Goal: Information Seeking & Learning: Learn about a topic

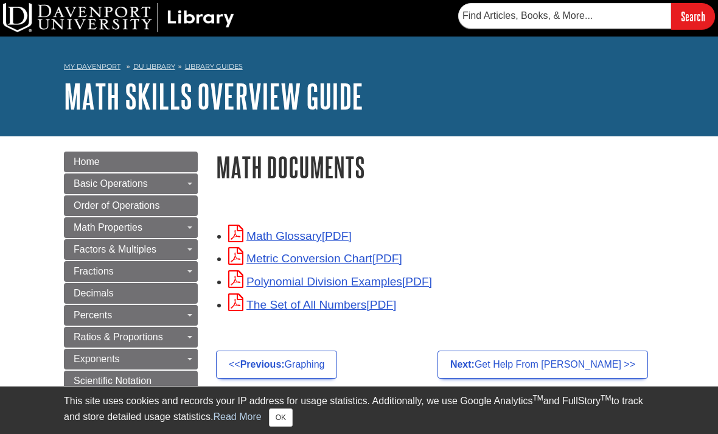
click at [339, 238] on link "Math Glossary" at bounding box center [289, 235] width 123 height 13
click at [376, 222] on div "Math Glossary Metric Conversion Chart Polynomial Division Examples The Set of A…" at bounding box center [435, 277] width 456 height 134
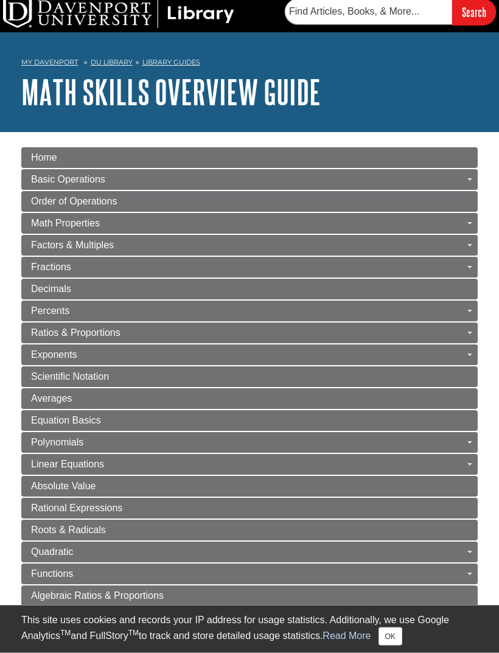
scroll to position [8, 0]
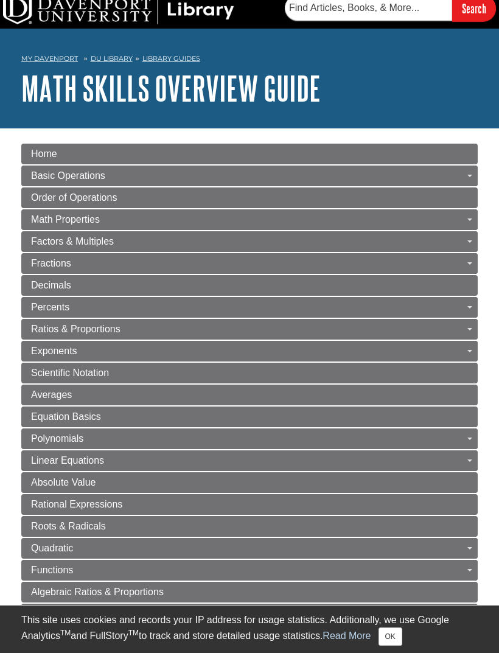
click at [0, 0] on link "Negative Numbers" at bounding box center [0, 0] width 0 height 0
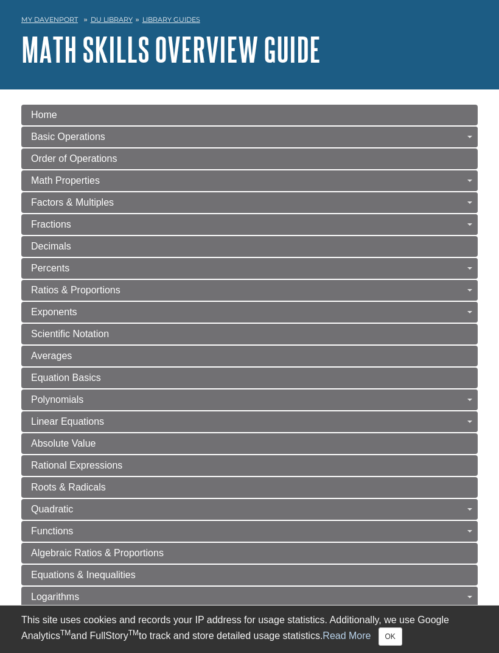
click at [76, 361] on link "Averages" at bounding box center [249, 356] width 456 height 21
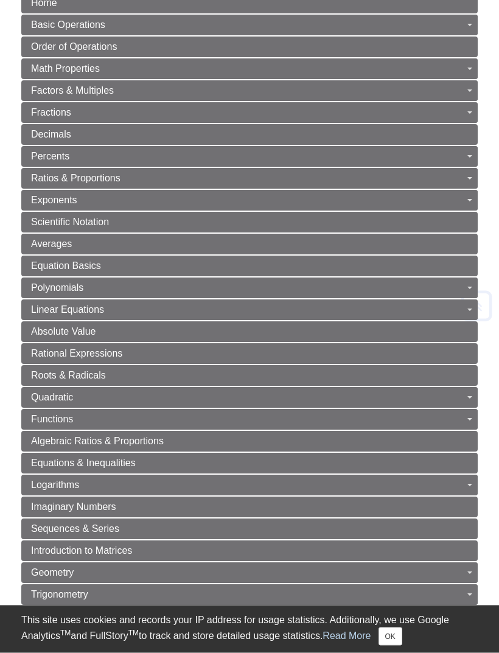
scroll to position [0, 0]
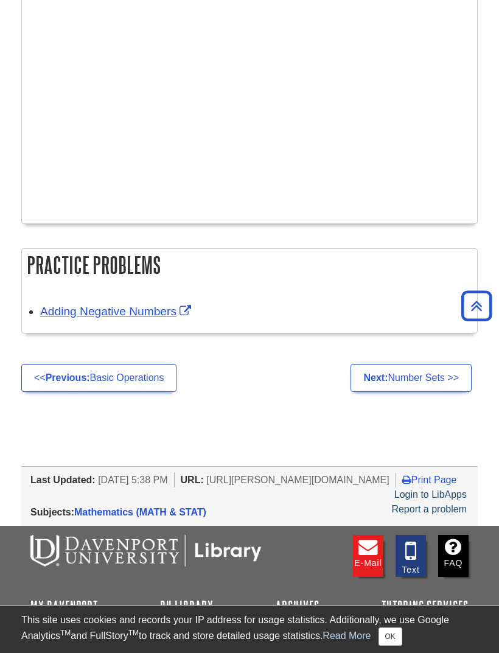
scroll to position [936, 0]
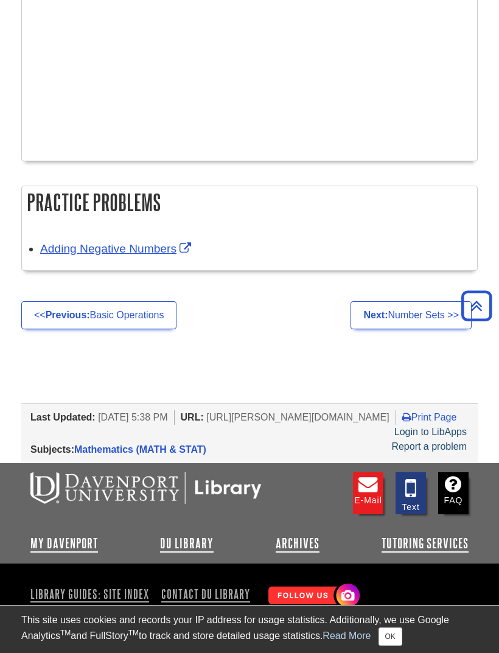
click at [170, 255] on link "Adding Negative Numbers" at bounding box center [117, 248] width 154 height 13
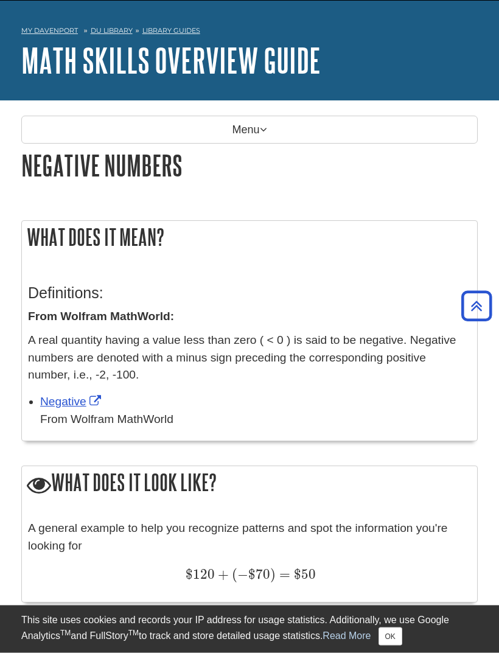
scroll to position [0, 0]
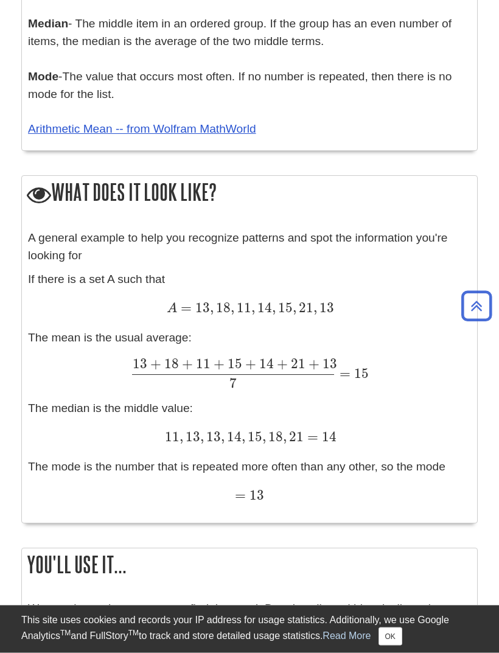
scroll to position [472, 0]
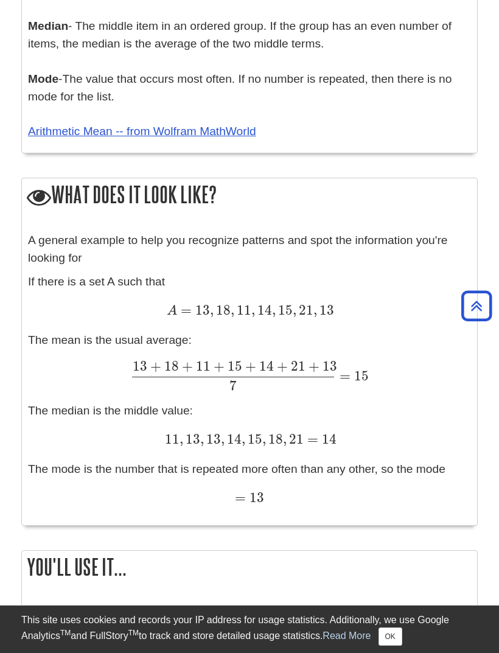
click at [201, 133] on link "Arithmetic Mean -- from Wolfram MathWorld" at bounding box center [142, 131] width 228 height 13
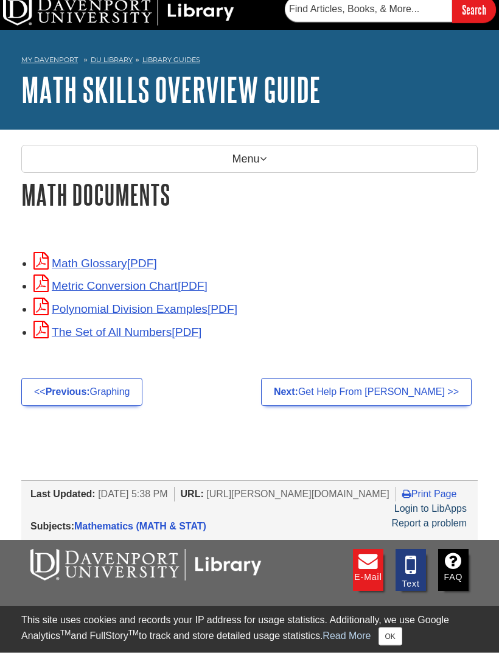
scroll to position [5, 0]
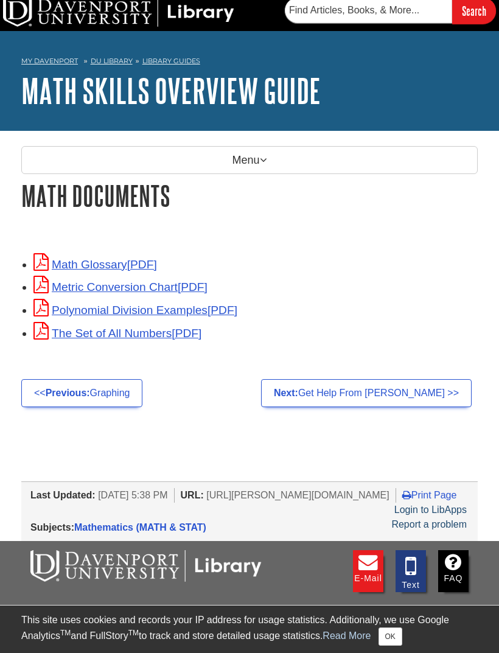
click at [165, 288] on link "Metric Conversion Chart" at bounding box center [120, 286] width 174 height 13
